Goal: Task Accomplishment & Management: Use online tool/utility

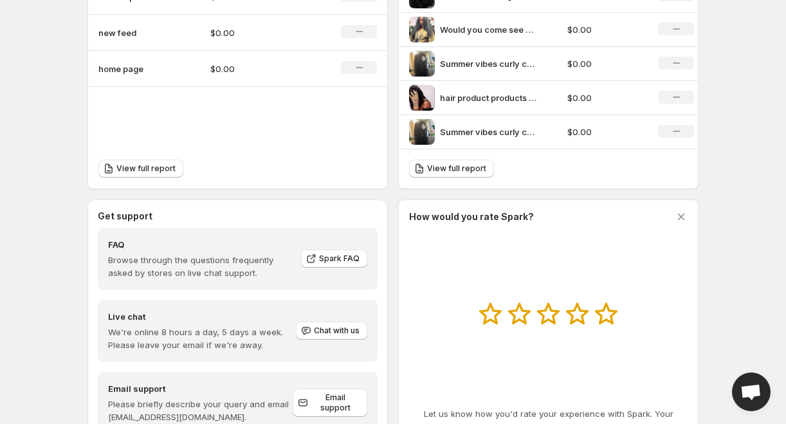
scroll to position [552, 0]
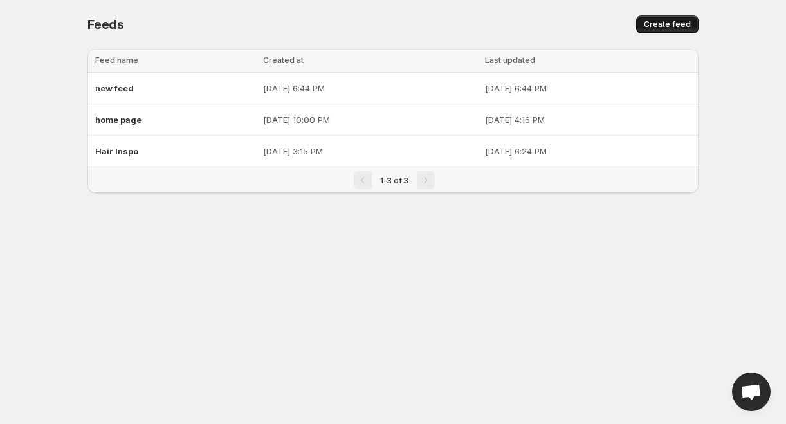
click at [658, 26] on span "Create feed" at bounding box center [667, 24] width 47 height 10
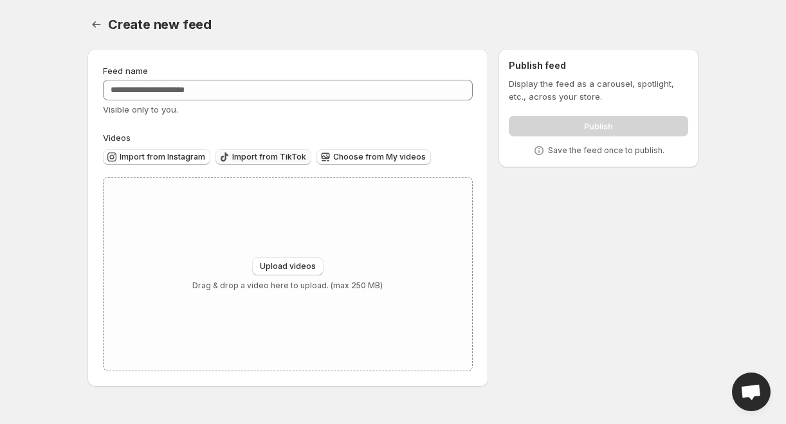
click at [264, 159] on span "Import from TikTok" at bounding box center [269, 157] width 74 height 10
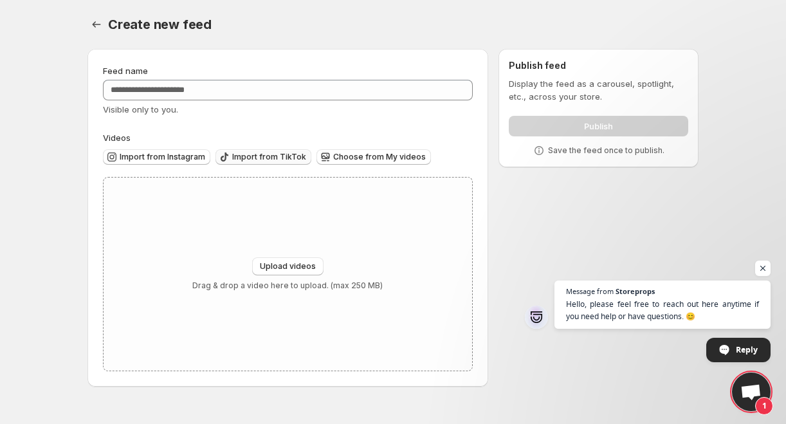
click at [247, 155] on span "Import from TikTok" at bounding box center [269, 157] width 74 height 10
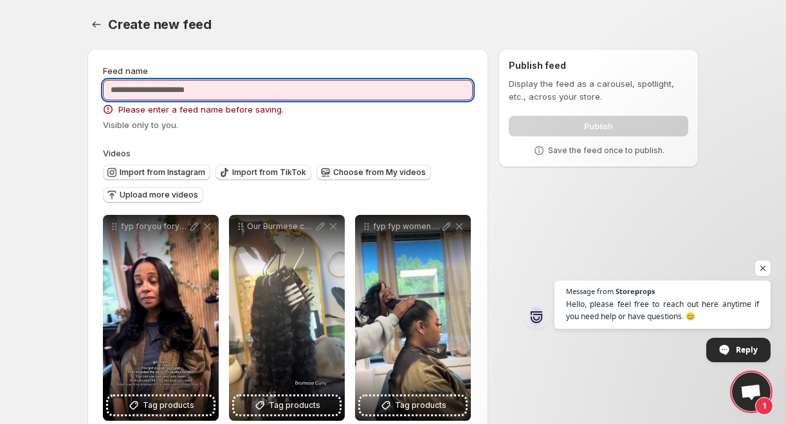
click at [296, 90] on input "Feed name" at bounding box center [288, 90] width 370 height 21
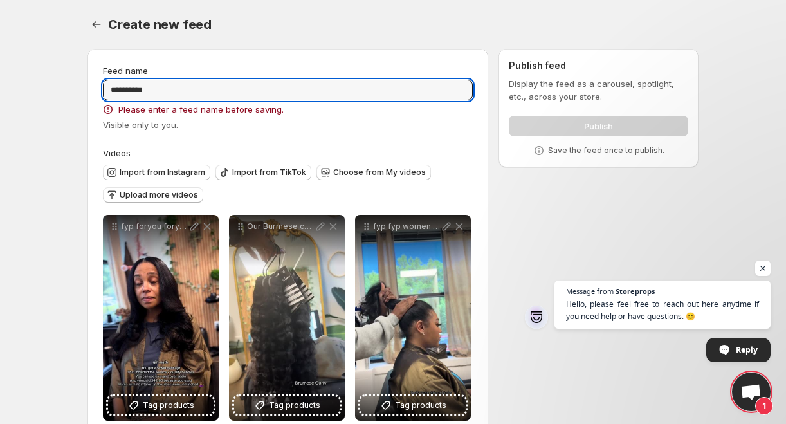
type input "*********"
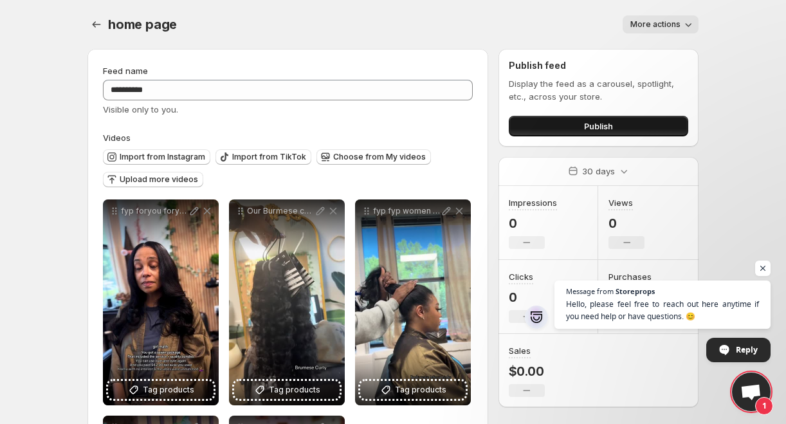
click at [616, 125] on button "Publish" at bounding box center [598, 126] width 179 height 21
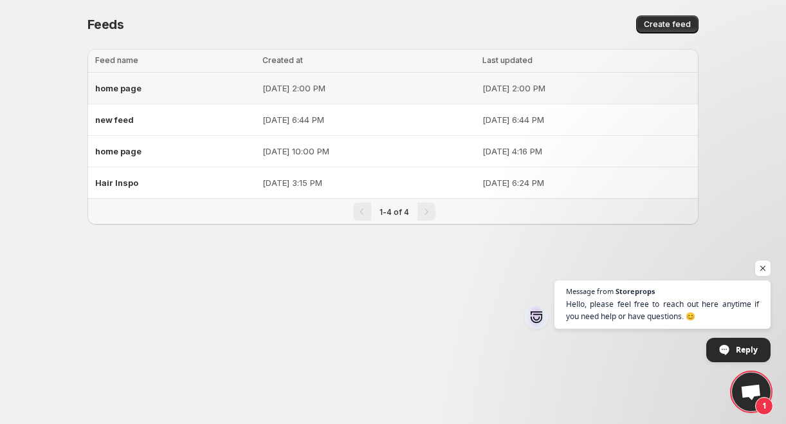
click at [342, 90] on p "[DATE] 2:00 PM" at bounding box center [368, 88] width 212 height 13
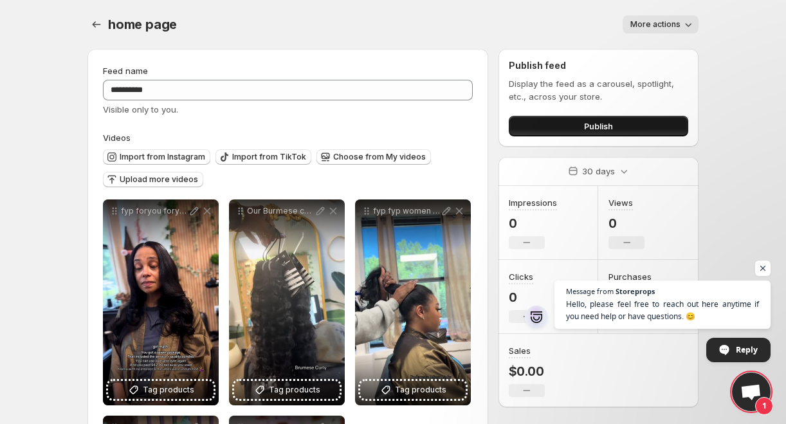
click at [591, 124] on span "Publish" at bounding box center [598, 126] width 29 height 13
